Goal: Task Accomplishment & Management: Manage account settings

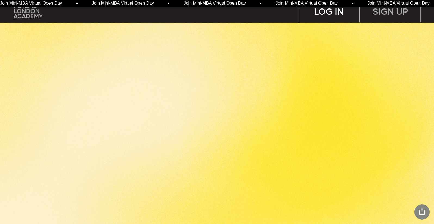
click at [329, 13] on div "LOG IN" at bounding box center [329, 11] width 61 height 23
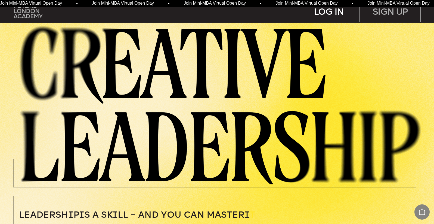
click at [337, 13] on div "LOG IN" at bounding box center [329, 11] width 61 height 23
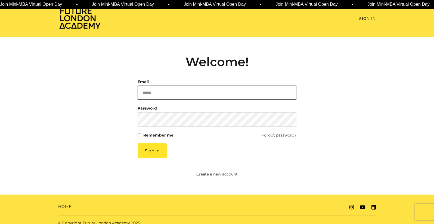
click at [201, 99] on input "Email" at bounding box center [217, 92] width 159 height 14
